Goal: Communication & Community: Answer question/provide support

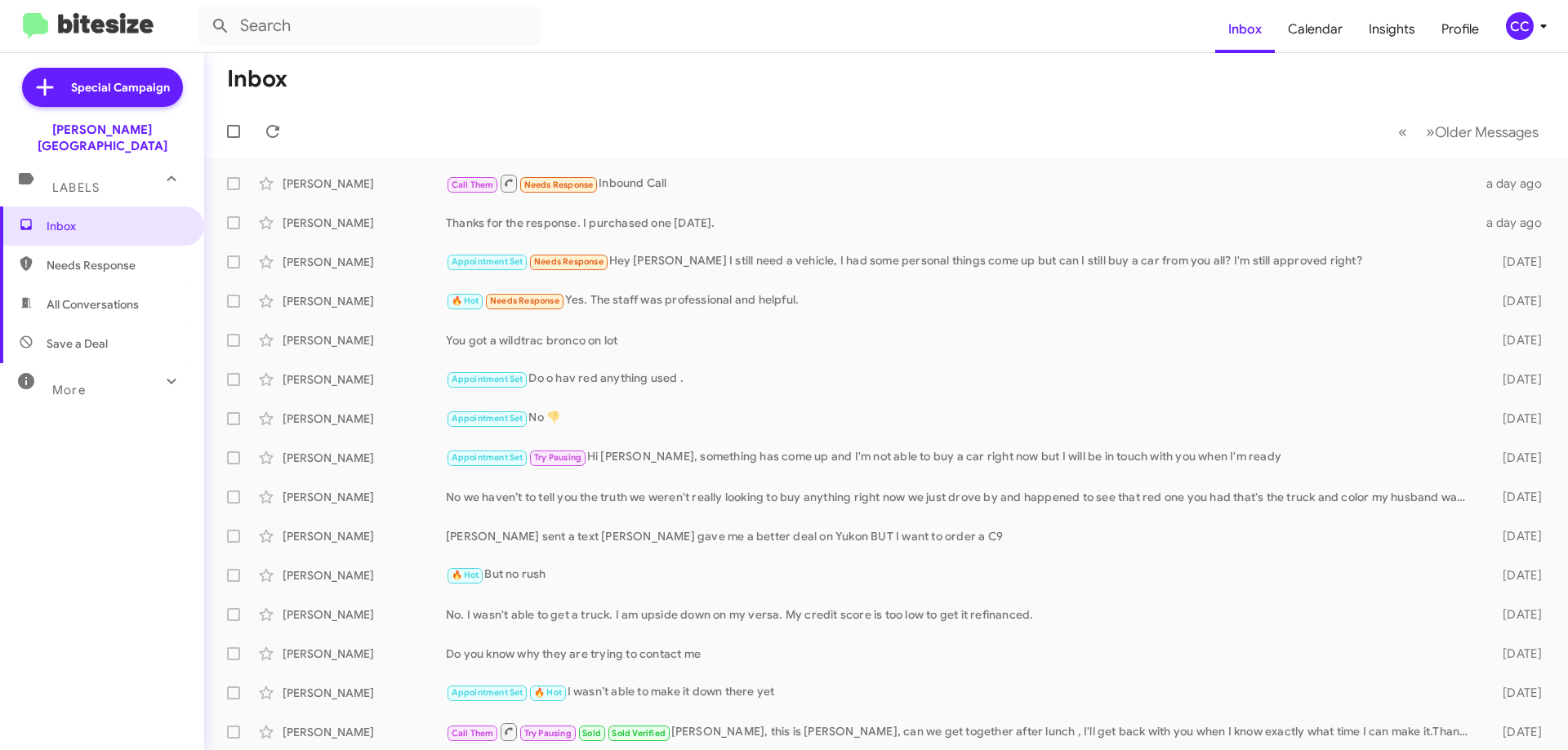
click at [115, 296] on span "All Conversations" at bounding box center [92, 304] width 92 height 17
type input "in:all-conversations"
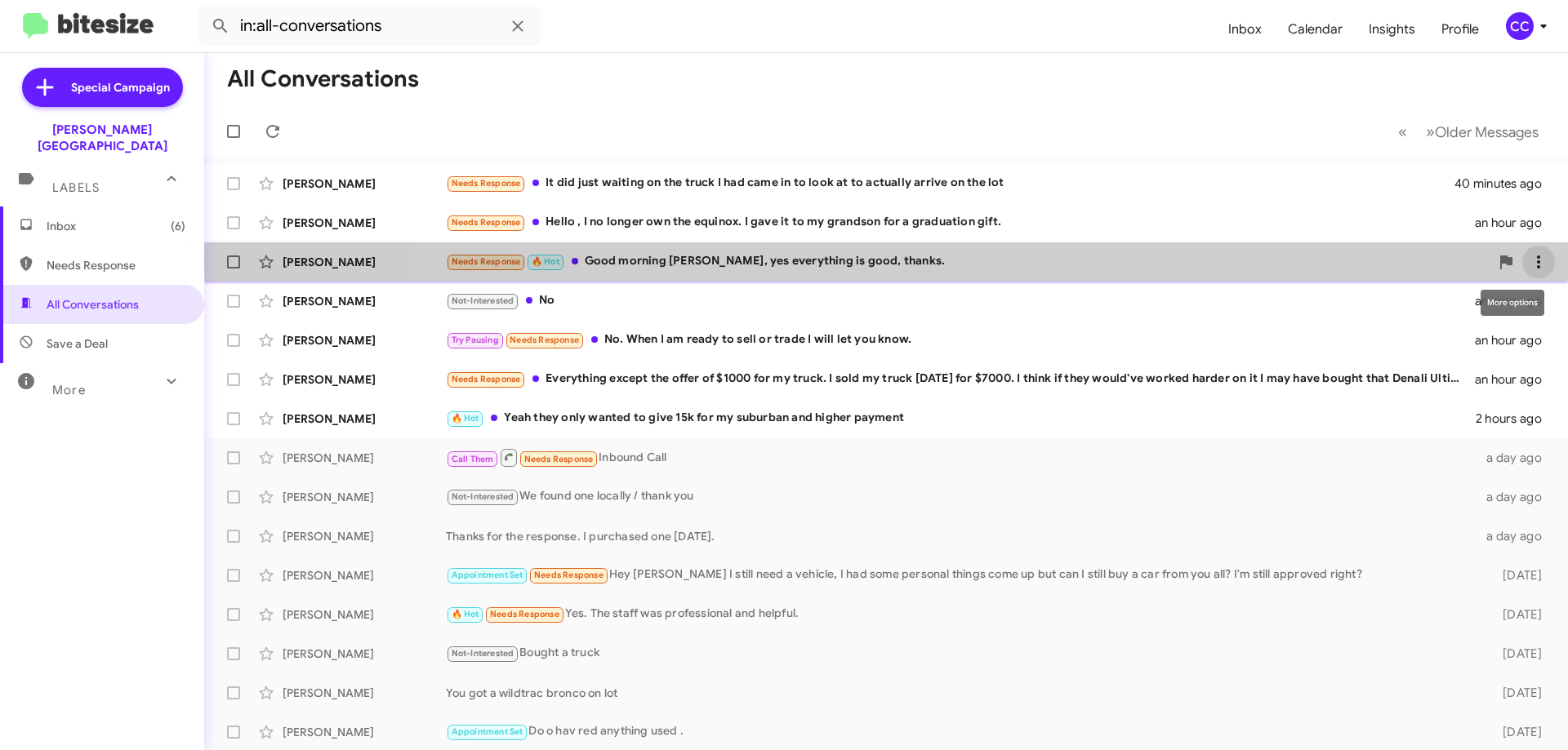
click at [1532, 256] on icon at bounding box center [1539, 262] width 20 height 20
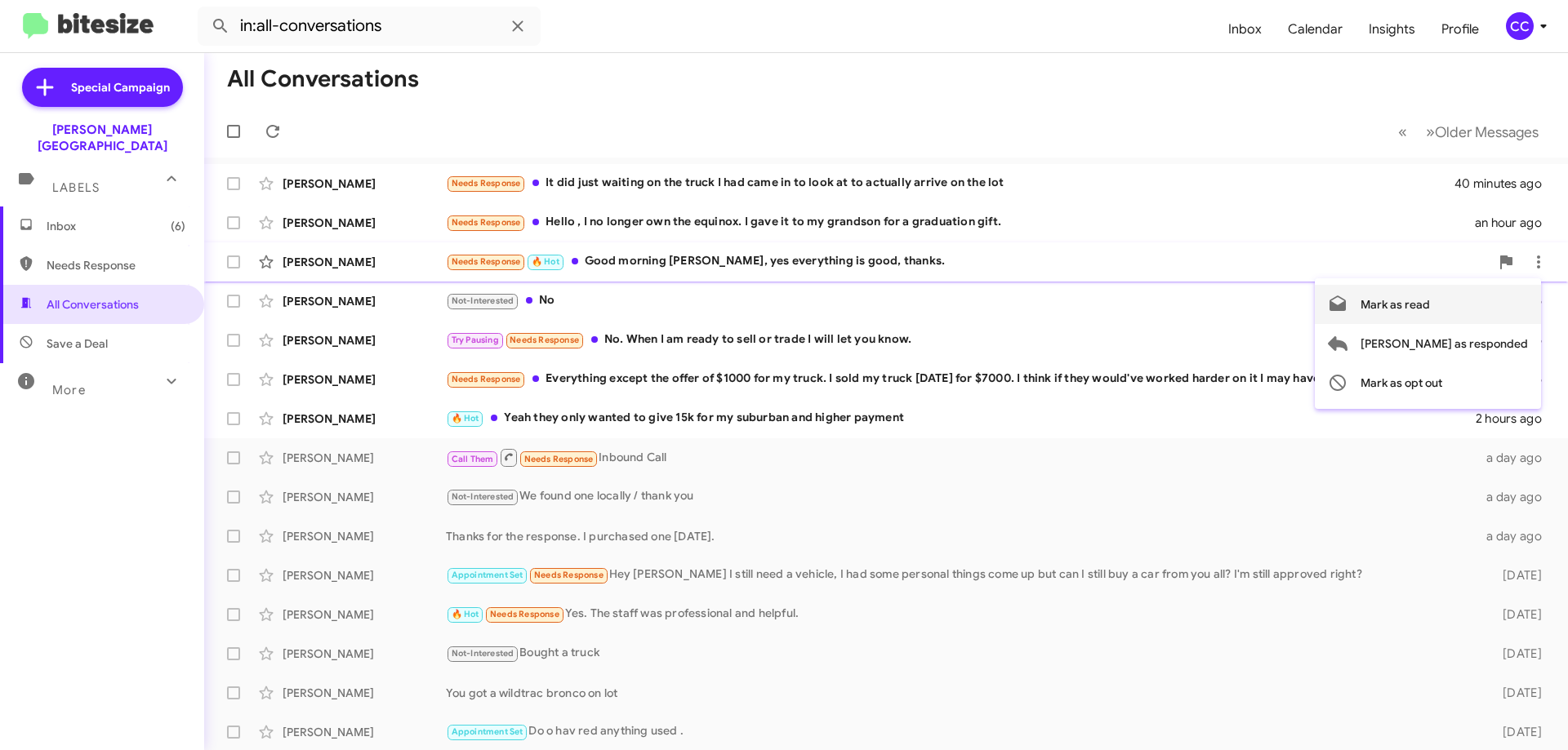
click at [1430, 306] on span "Mark as read" at bounding box center [1396, 305] width 69 height 40
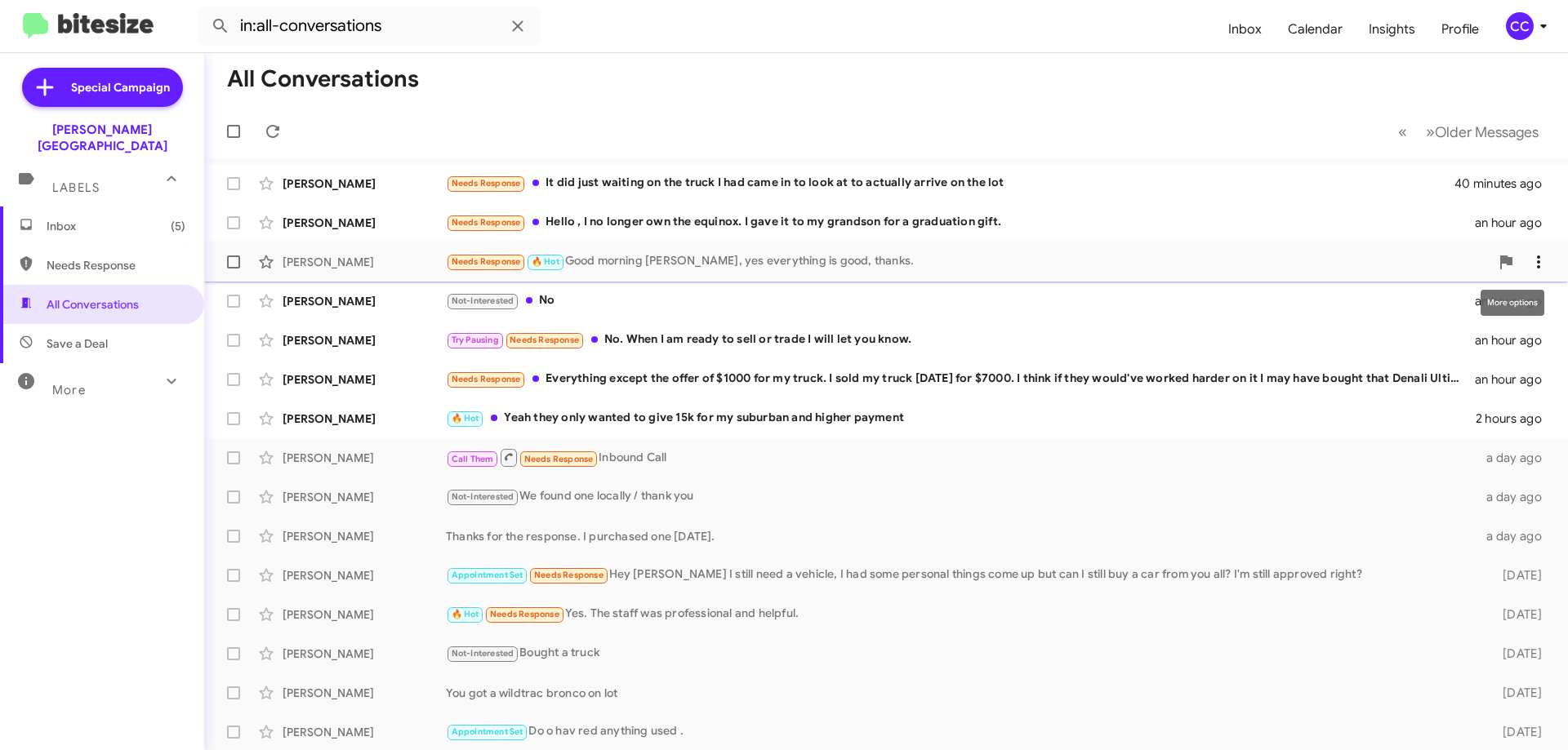
click at [1534, 258] on span at bounding box center [1538, 262] width 33 height 20
click at [1487, 341] on span "[PERSON_NAME] as responded" at bounding box center [1444, 344] width 167 height 40
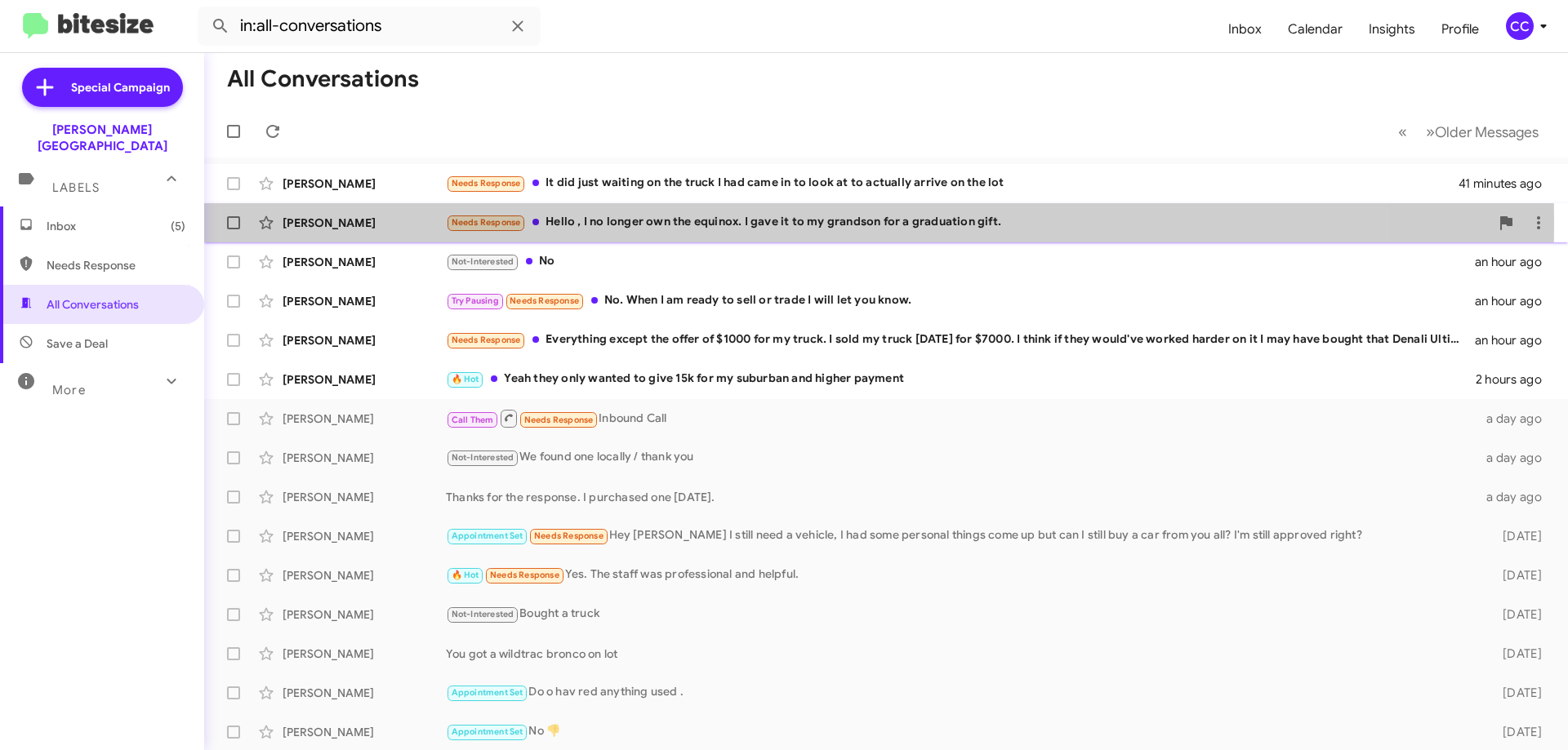
click at [331, 220] on div "[PERSON_NAME]" at bounding box center [363, 223] width 163 height 17
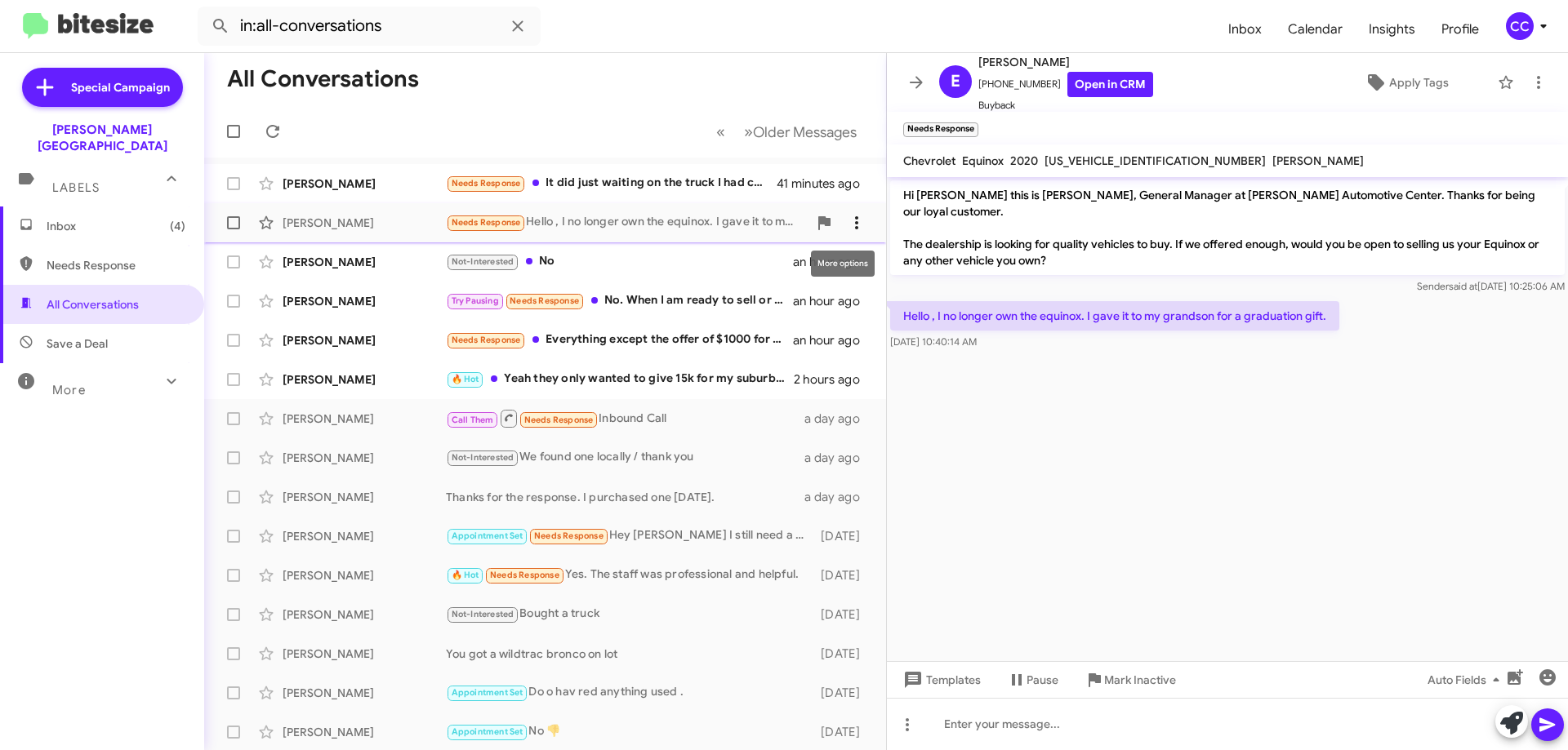
click at [851, 219] on icon at bounding box center [857, 223] width 20 height 20
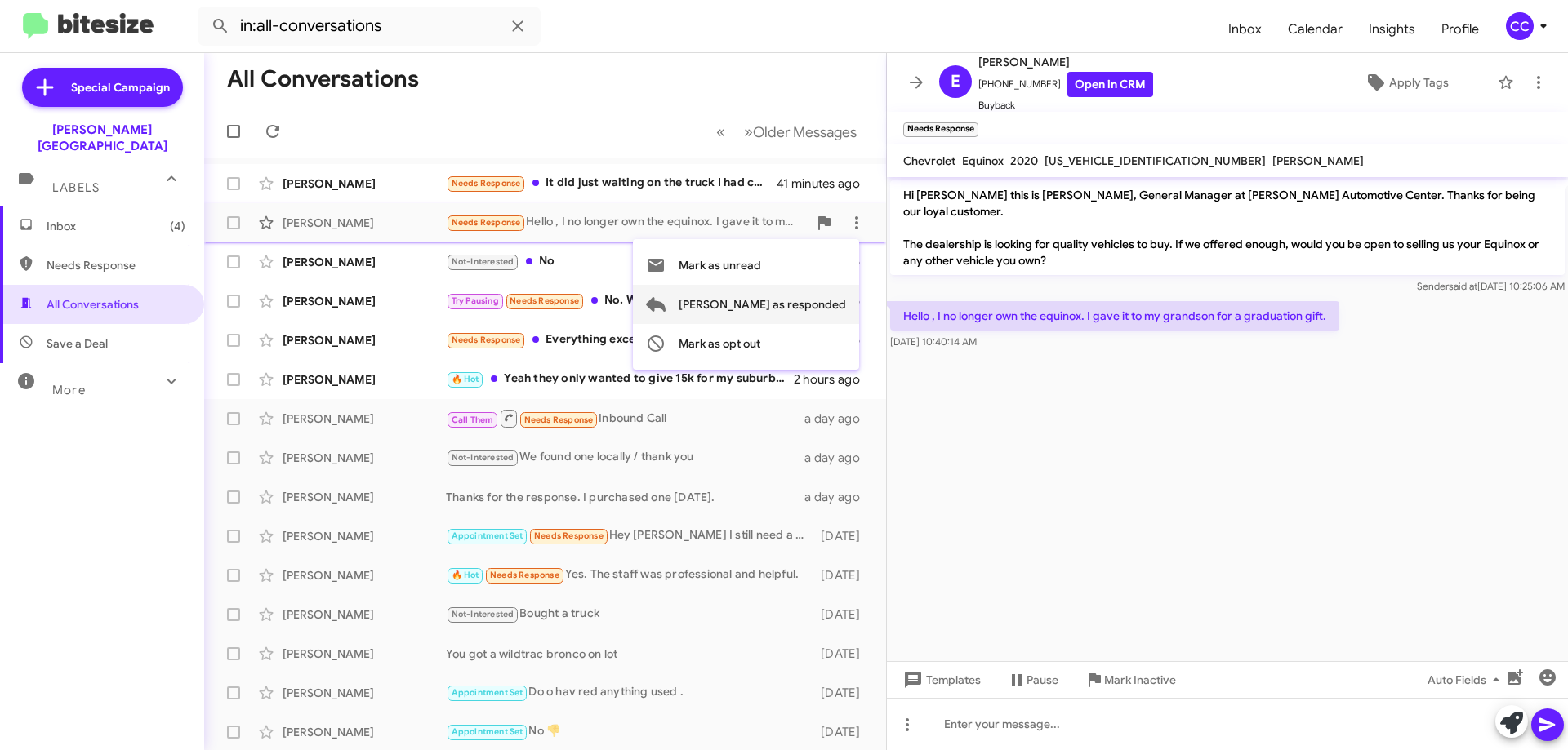
click at [800, 303] on span "[PERSON_NAME] as responded" at bounding box center [762, 305] width 167 height 40
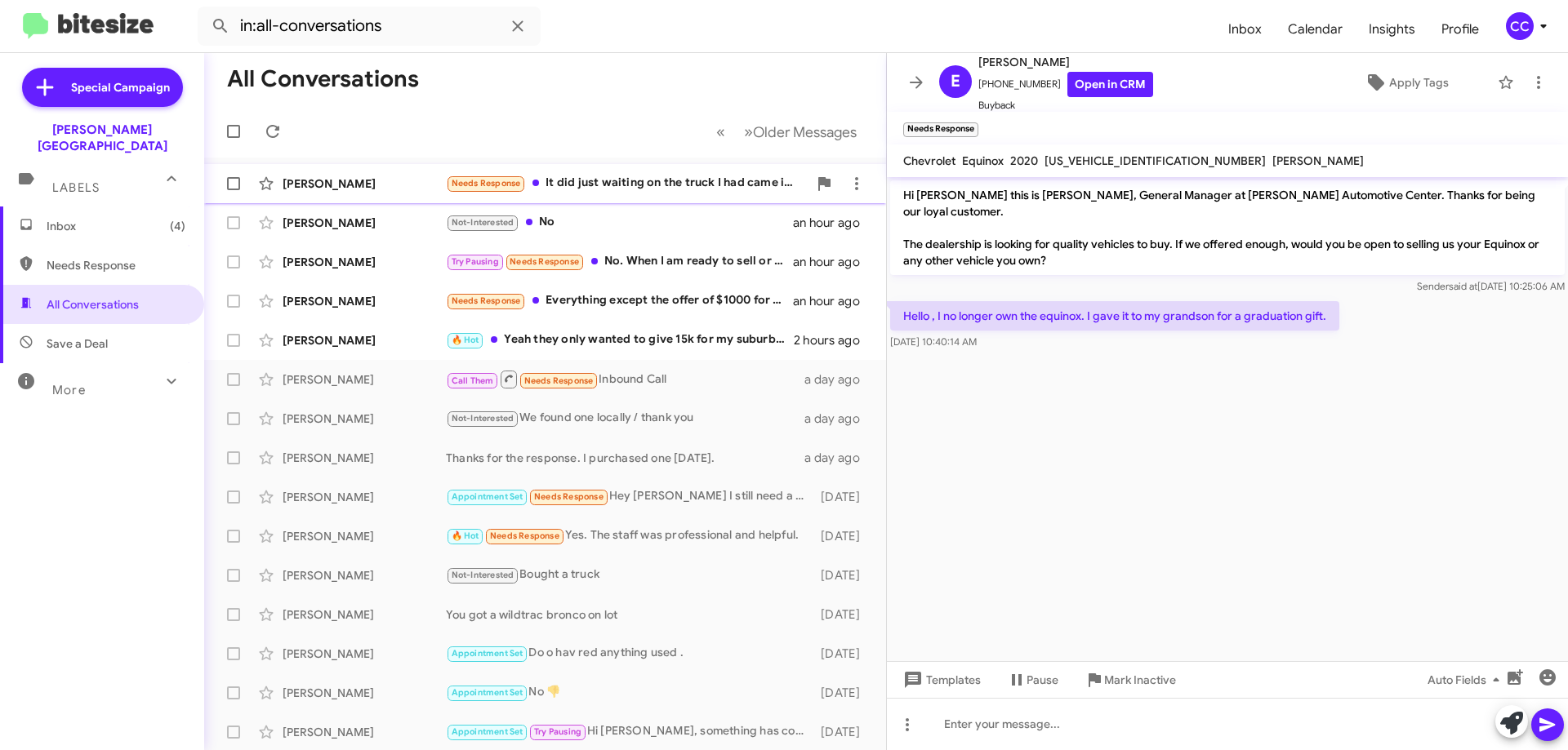
click at [364, 182] on div "[PERSON_NAME]" at bounding box center [363, 183] width 163 height 17
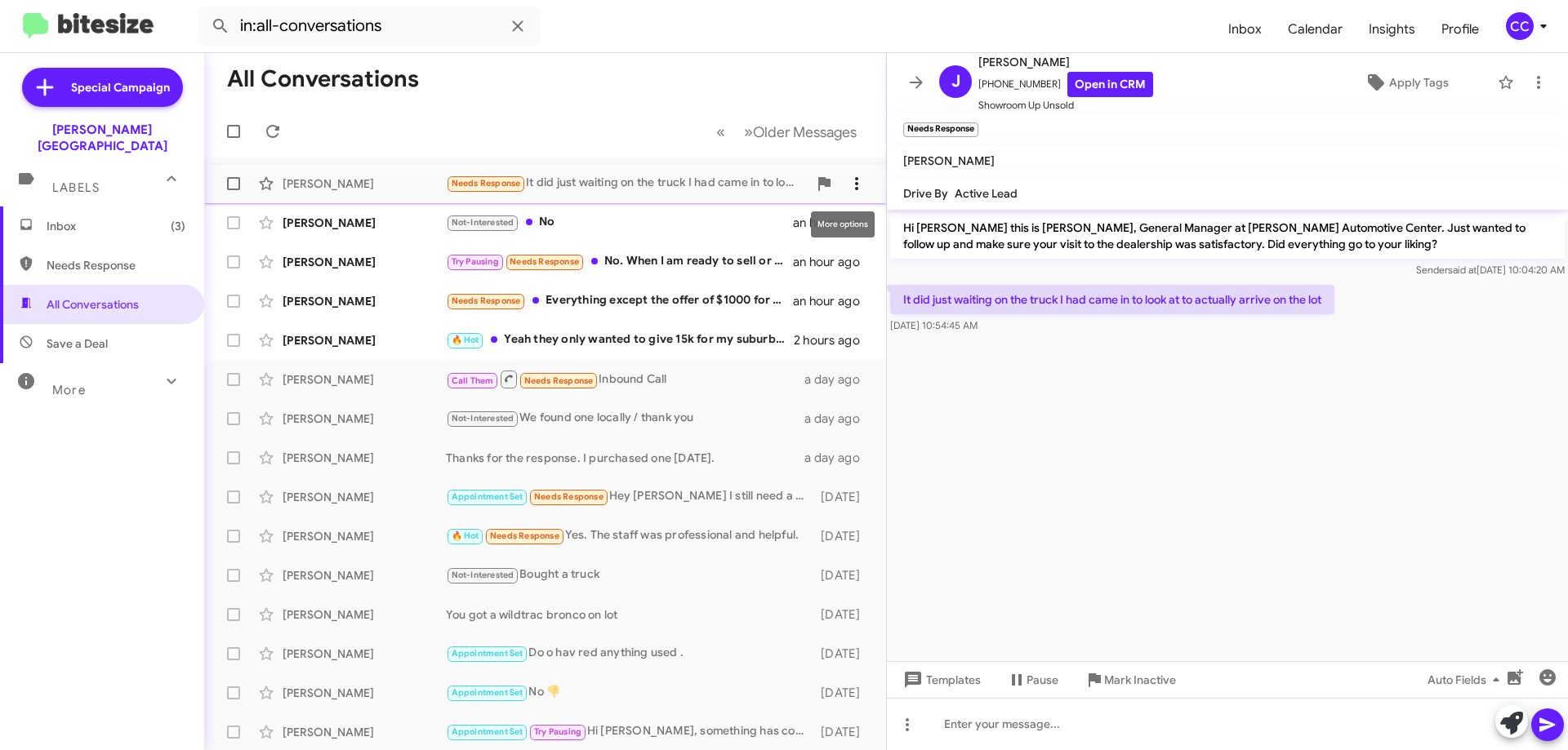
click at [855, 179] on icon at bounding box center [856, 183] width 3 height 13
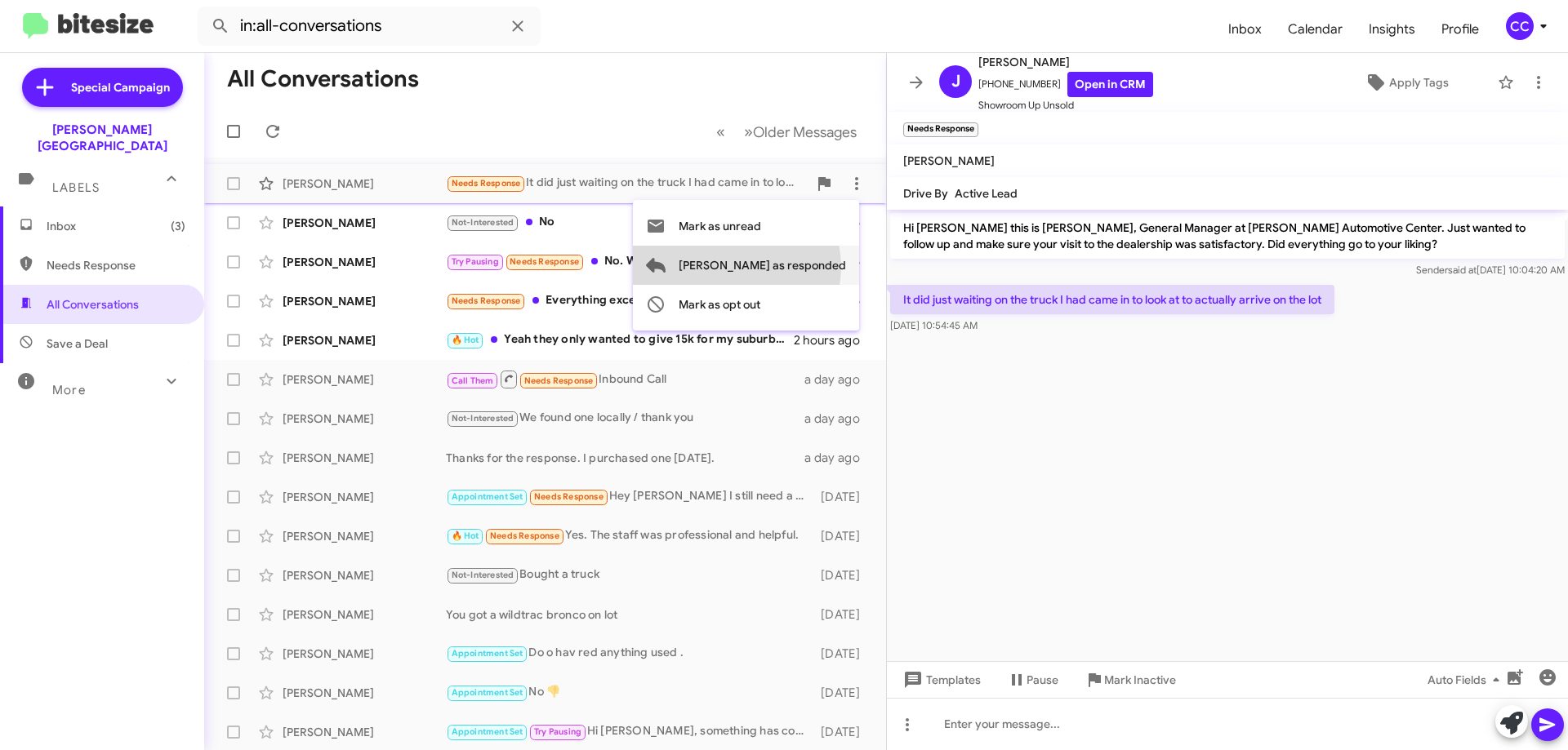
click at [802, 267] on span "[PERSON_NAME] as responded" at bounding box center [762, 265] width 167 height 40
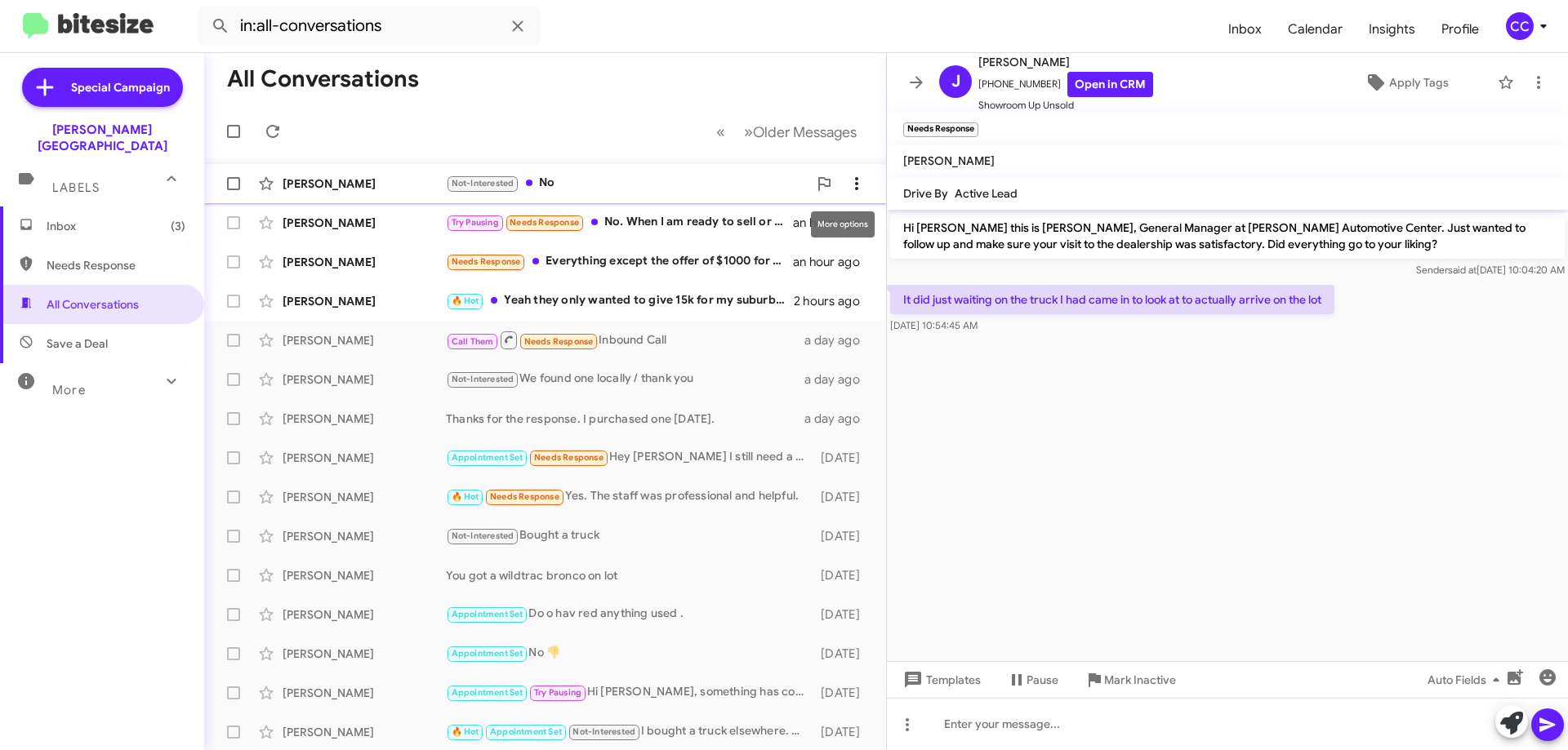
click at [848, 179] on icon at bounding box center [857, 184] width 20 height 20
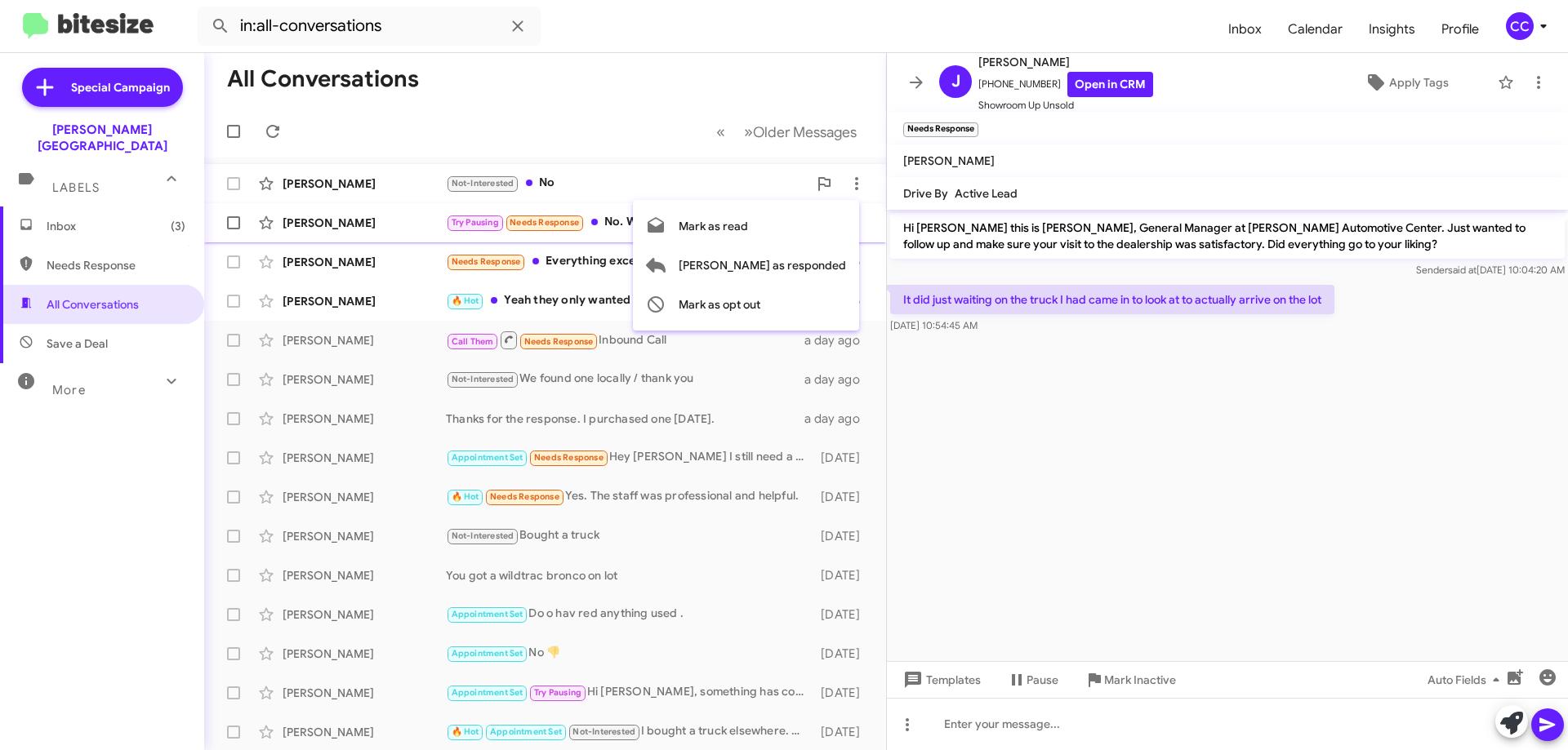
click at [748, 223] on span "Mark as read" at bounding box center [714, 227] width 69 height 40
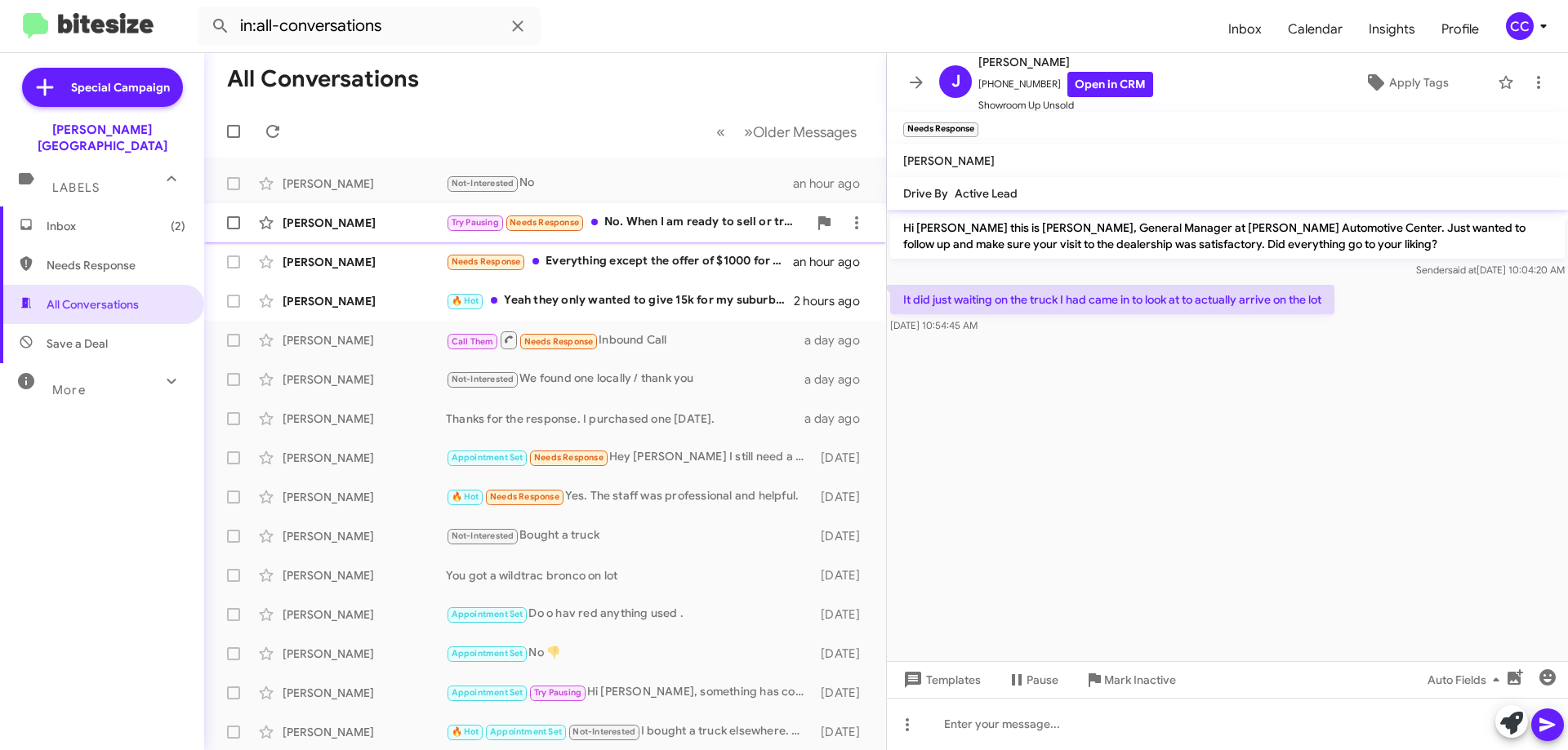
click at [345, 218] on div "[PERSON_NAME]" at bounding box center [363, 223] width 163 height 17
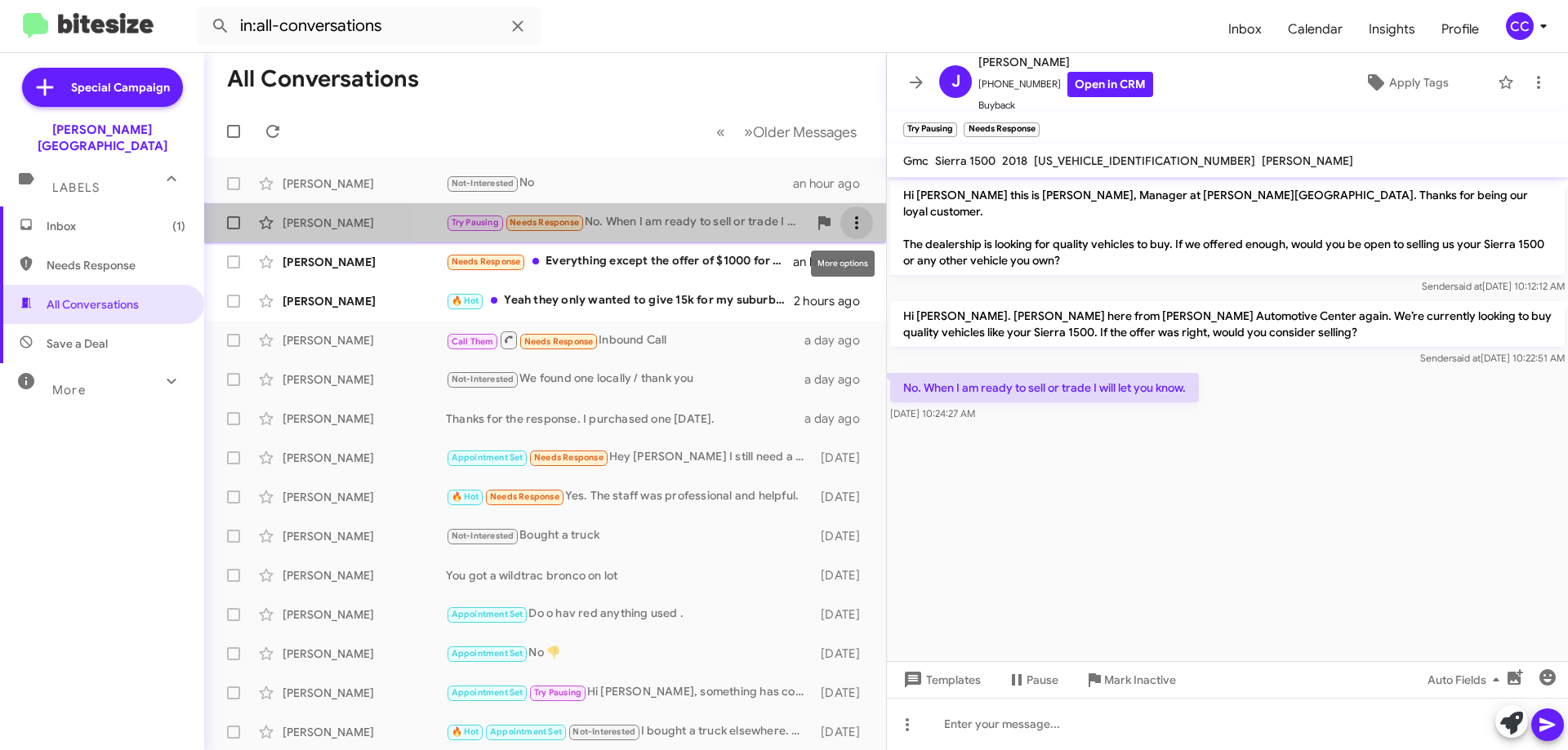
click at [847, 214] on icon at bounding box center [857, 223] width 20 height 20
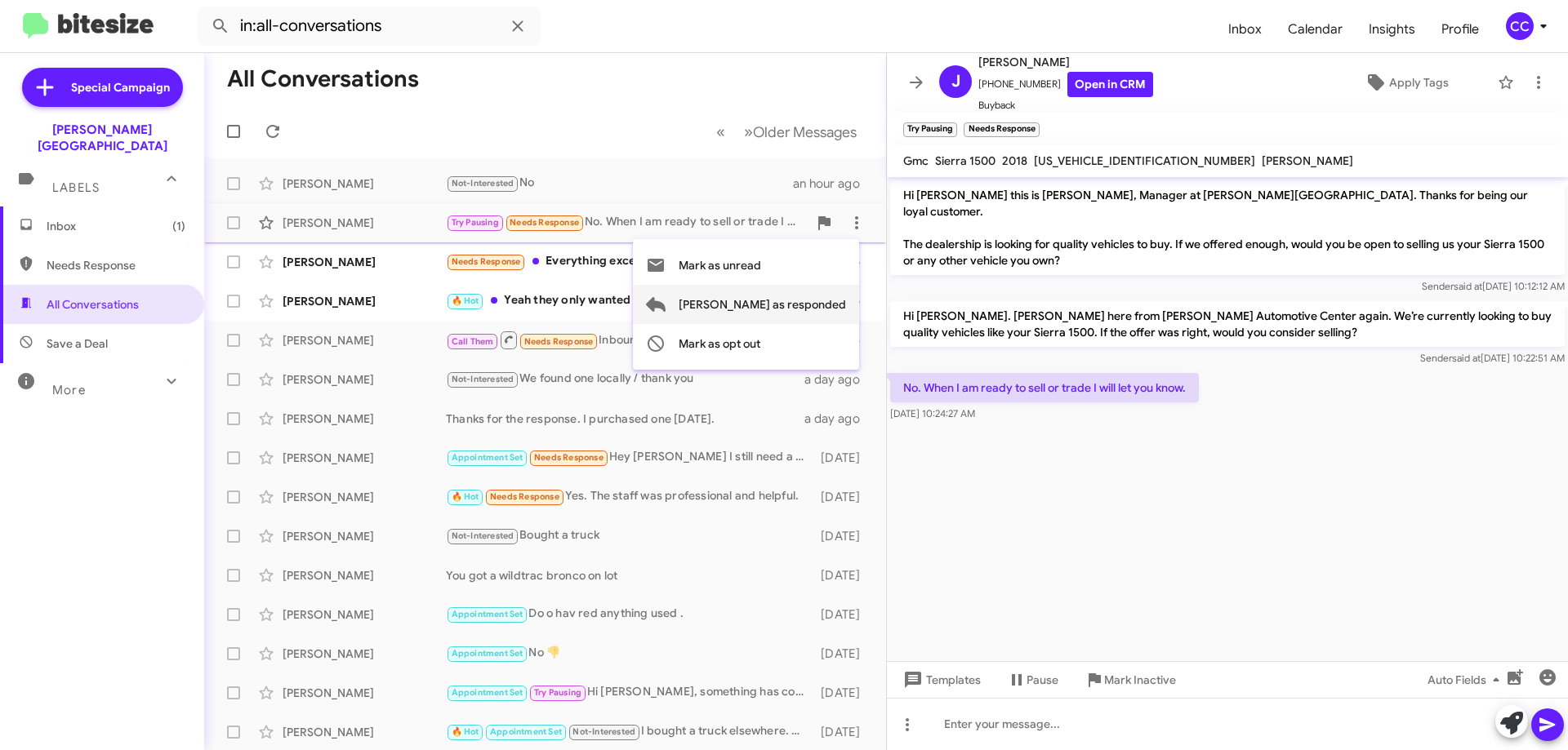
click at [824, 299] on span "[PERSON_NAME] as responded" at bounding box center [762, 305] width 167 height 40
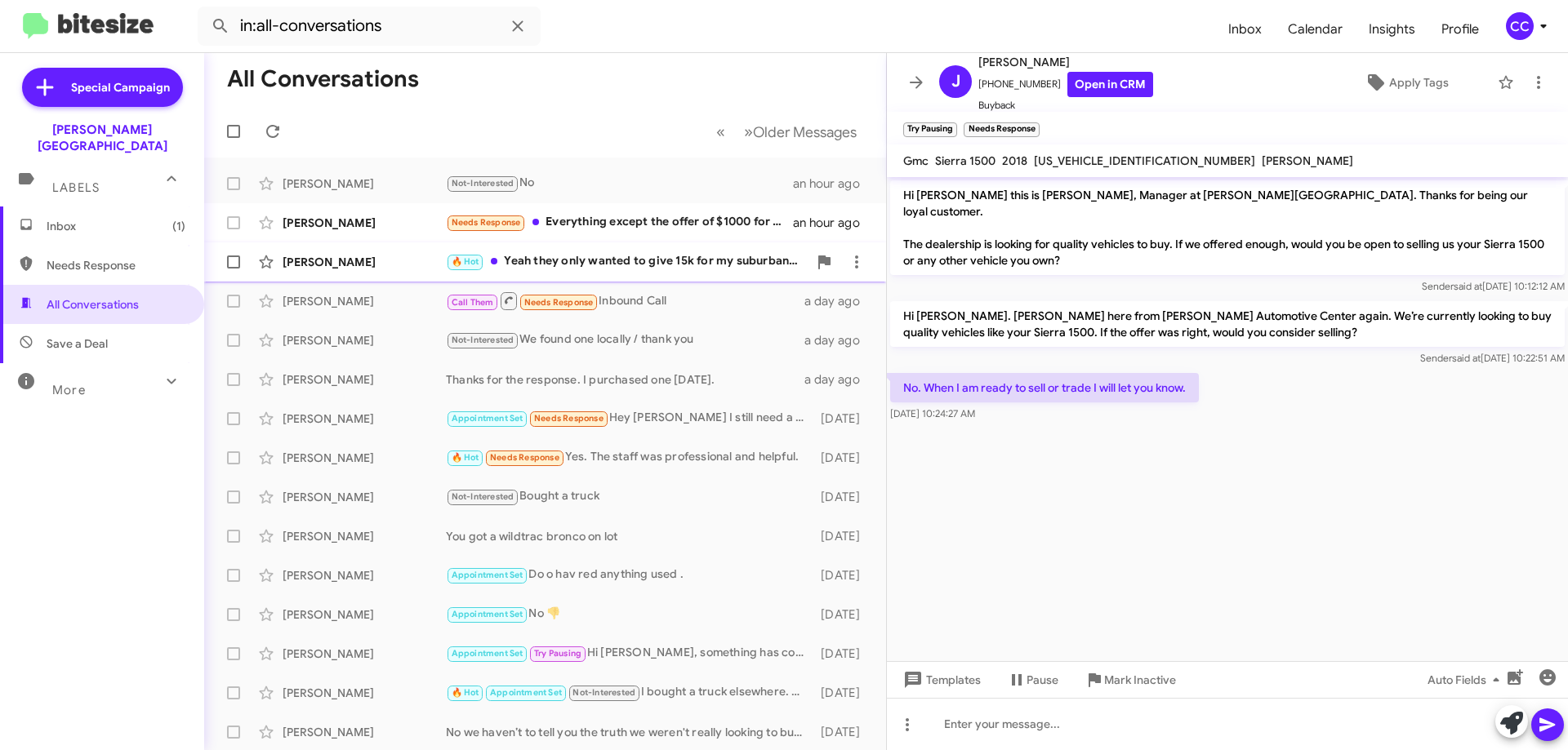
click at [651, 255] on div "🔥 Hot Yeah they only wanted to give 15k for my suburban and higher payment" at bounding box center [626, 261] width 361 height 19
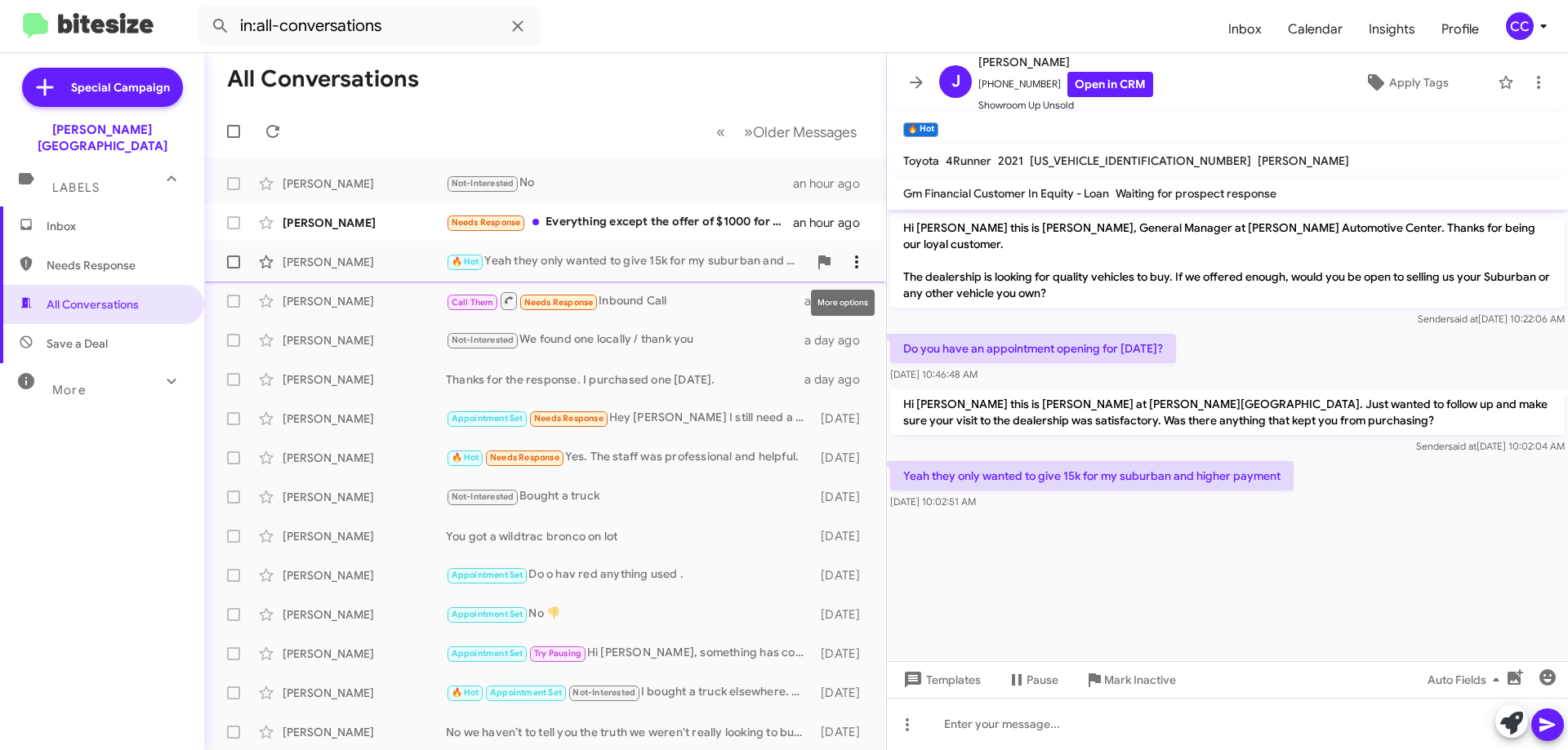
click at [855, 262] on icon at bounding box center [856, 261] width 3 height 13
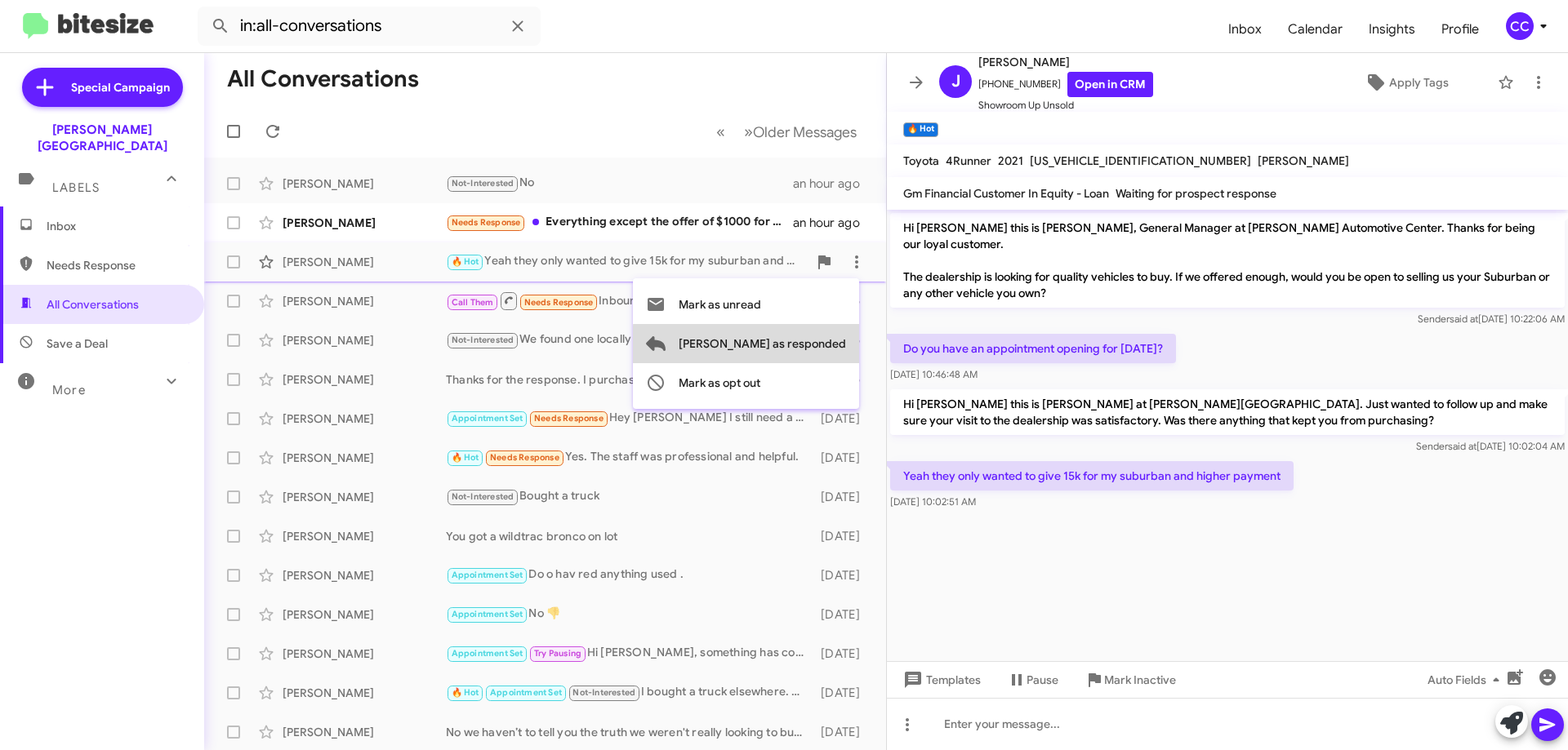
drag, startPoint x: 819, startPoint y: 344, endPoint x: 810, endPoint y: 331, distance: 15.8
click at [818, 343] on span "[PERSON_NAME] as responded" at bounding box center [762, 344] width 167 height 40
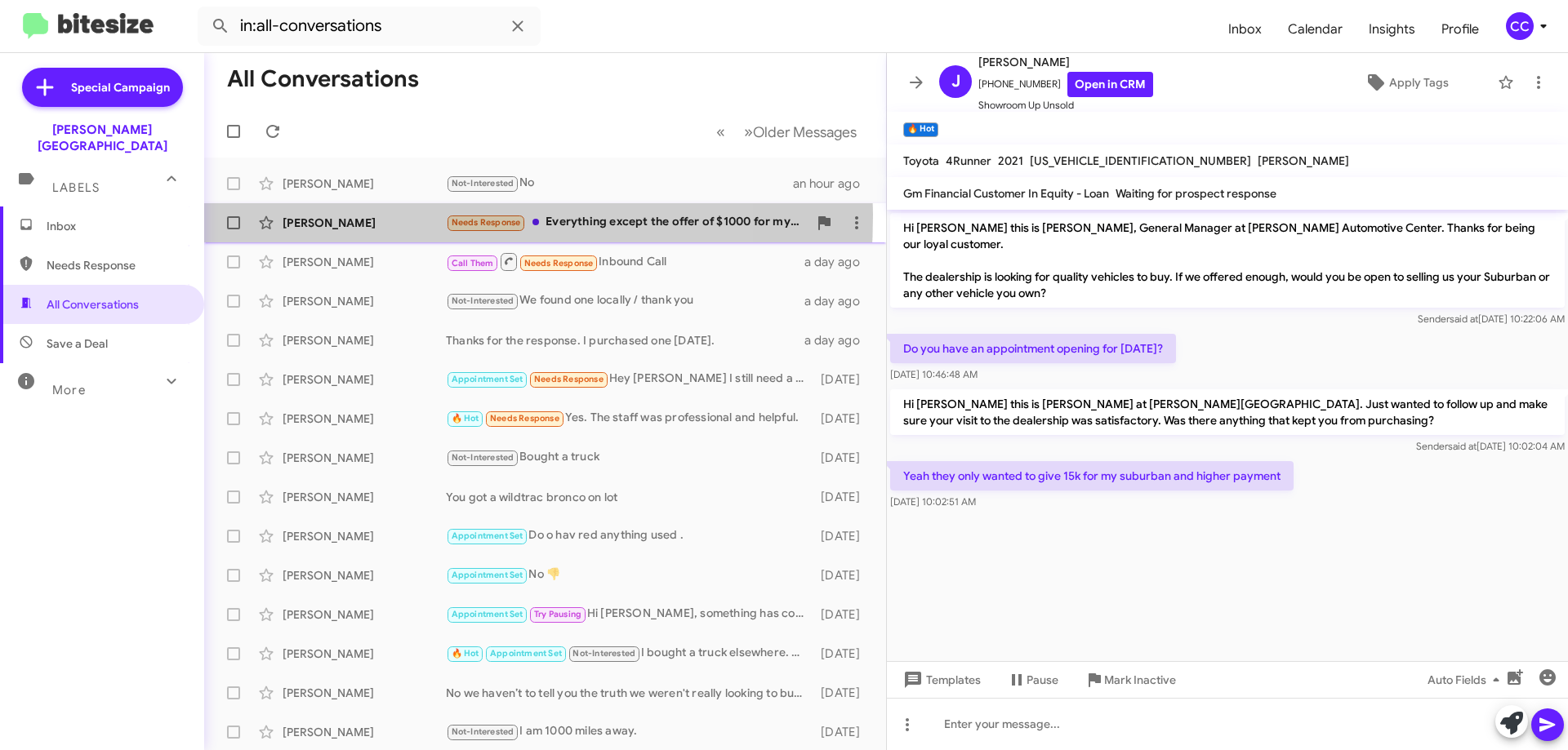
click at [294, 215] on div "[PERSON_NAME]" at bounding box center [363, 223] width 163 height 17
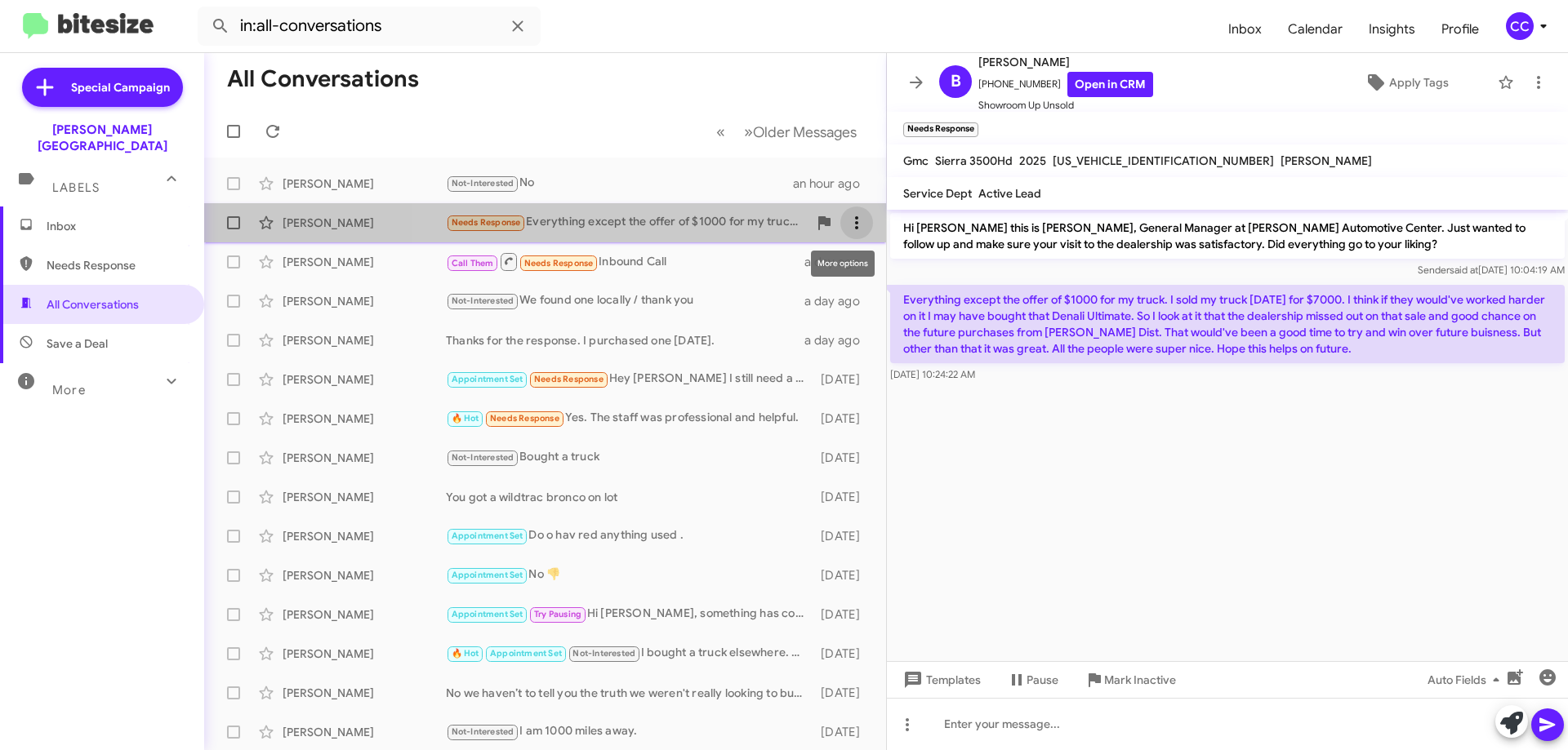
click at [840, 212] on button at bounding box center [856, 223] width 33 height 33
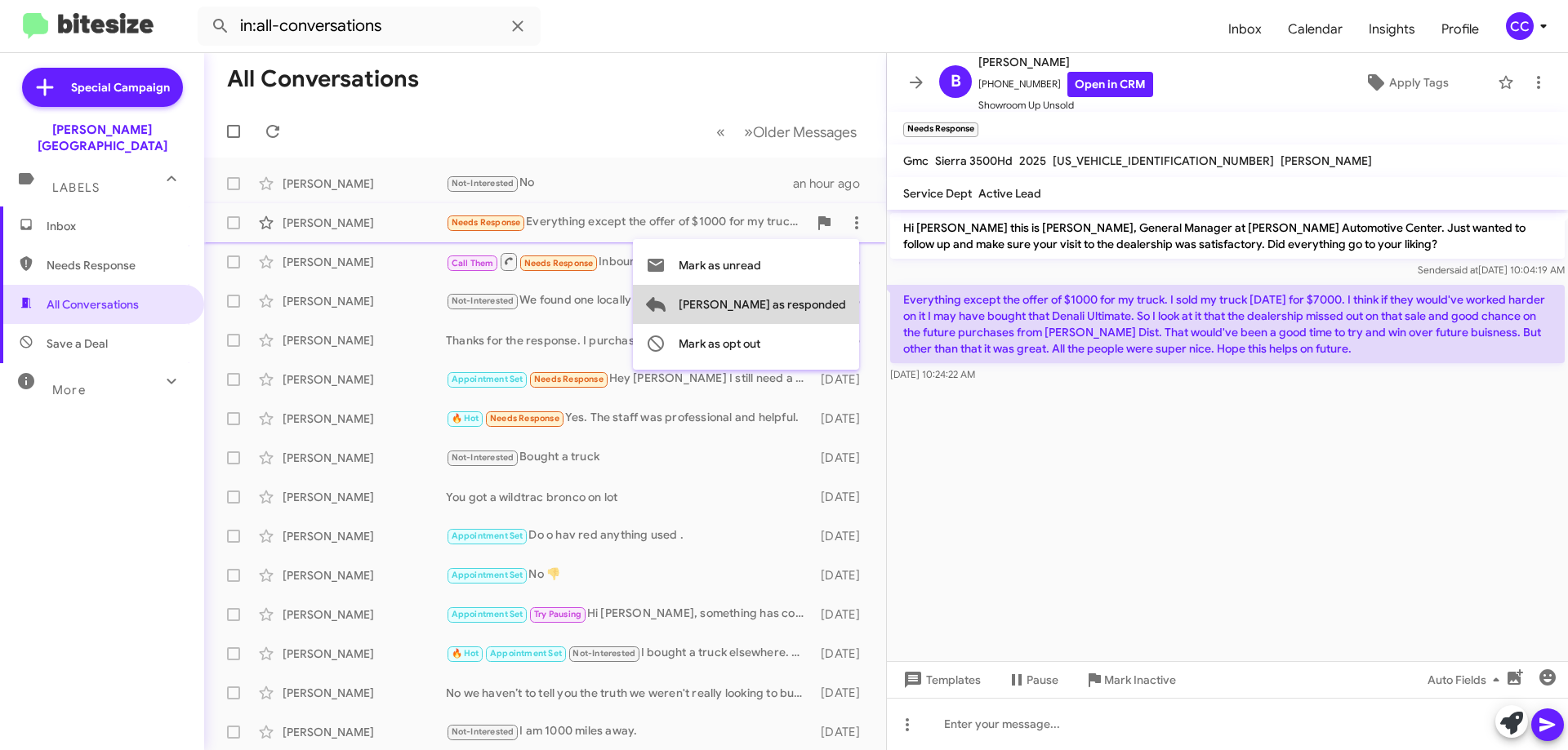
click at [832, 301] on span "[PERSON_NAME] as responded" at bounding box center [762, 305] width 167 height 40
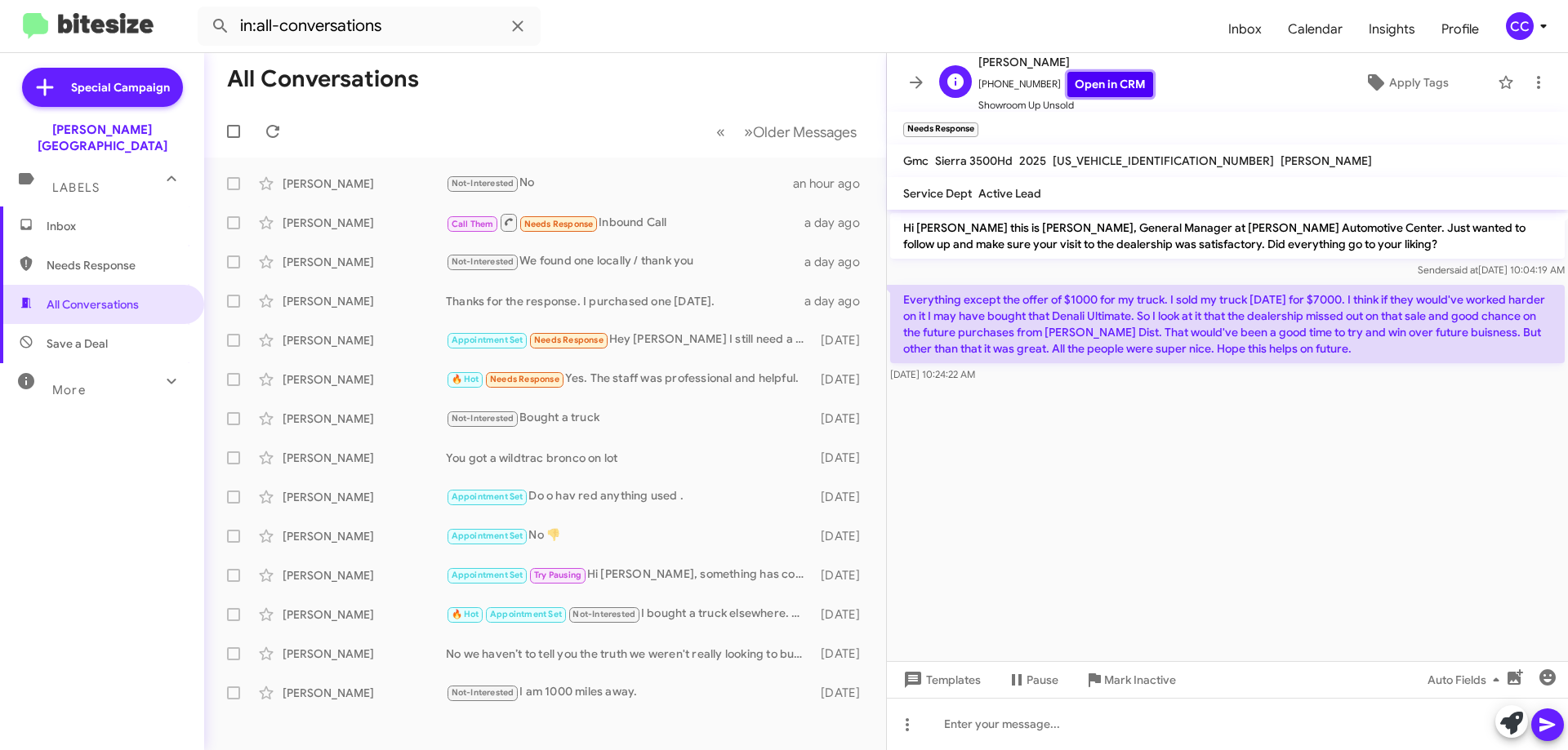
click at [1103, 83] on link "Open in CRM" at bounding box center [1110, 85] width 86 height 26
click at [65, 218] on span "Inbox" at bounding box center [116, 226] width 139 height 17
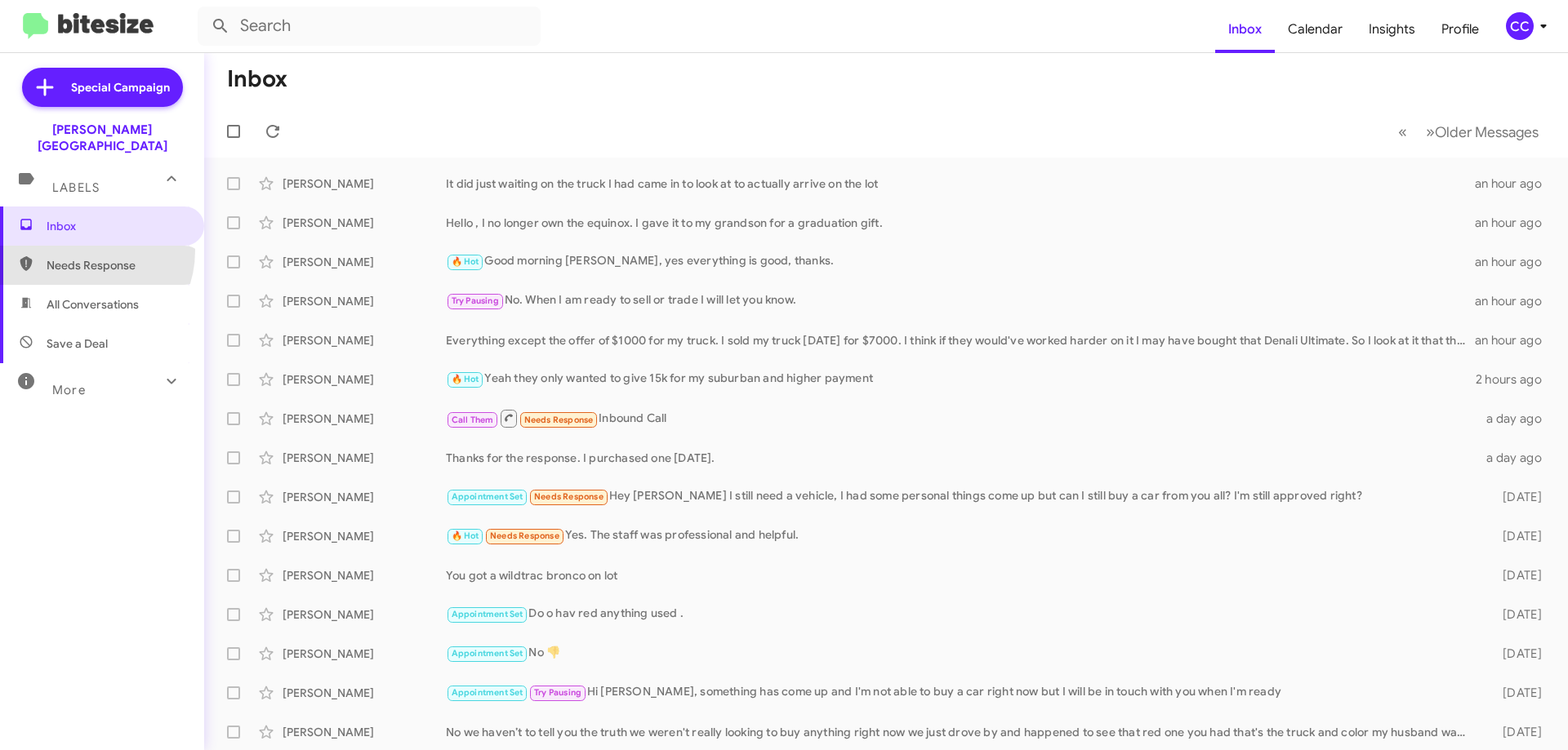
click at [80, 245] on span "Needs Response" at bounding box center [102, 265] width 204 height 40
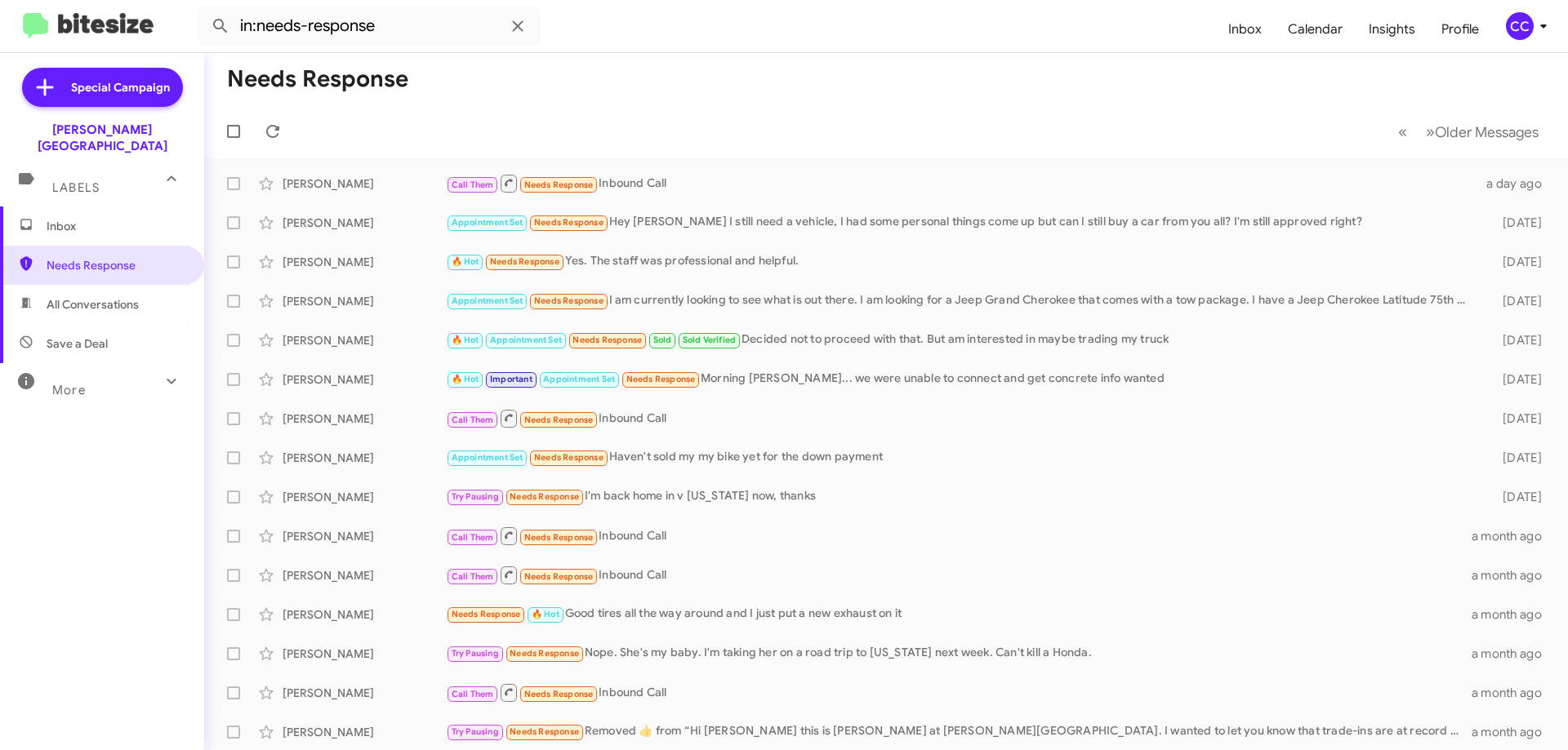
click at [68, 296] on span "All Conversations" at bounding box center [92, 304] width 92 height 17
type input "in:all-conversations"
